Goal: Information Seeking & Learning: Learn about a topic

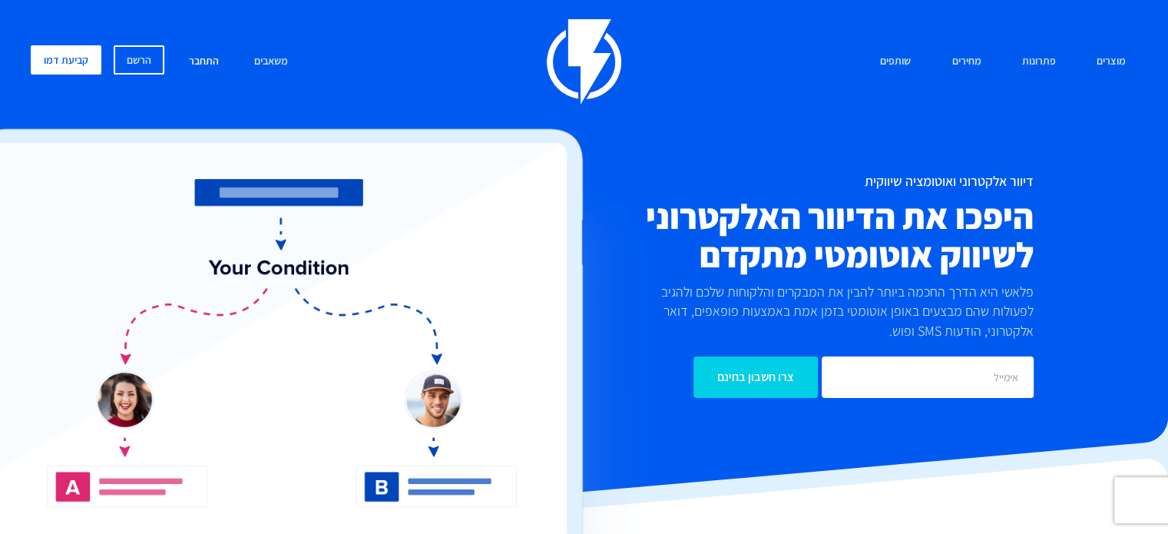
click at [207, 58] on link "התחבר" at bounding box center [203, 61] width 53 height 33
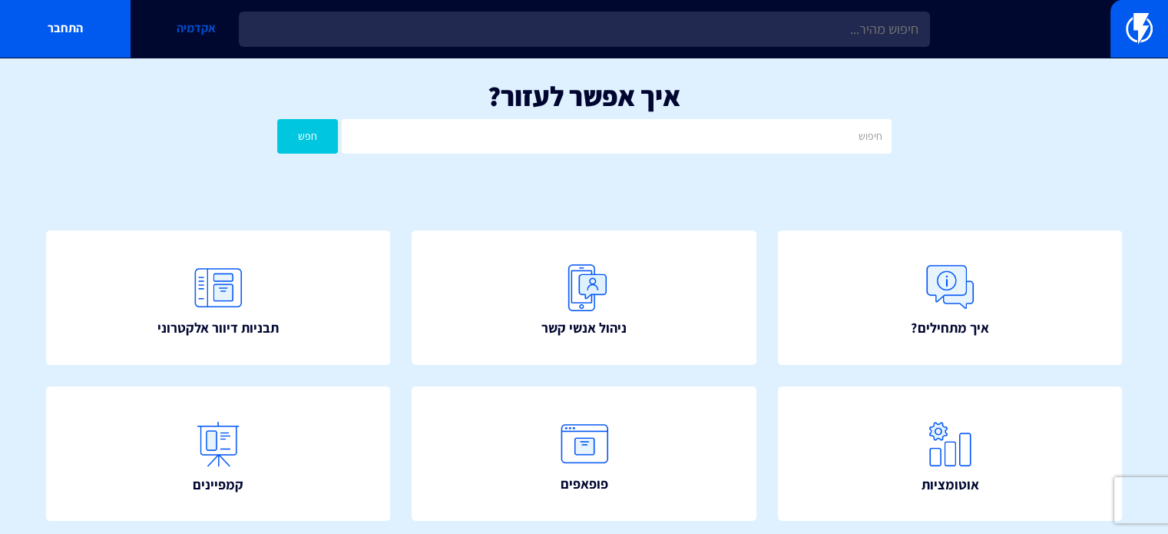
click at [177, 30] on link "אקדמיה" at bounding box center [196, 29] width 131 height 58
